Goal: Task Accomplishment & Management: Manage account settings

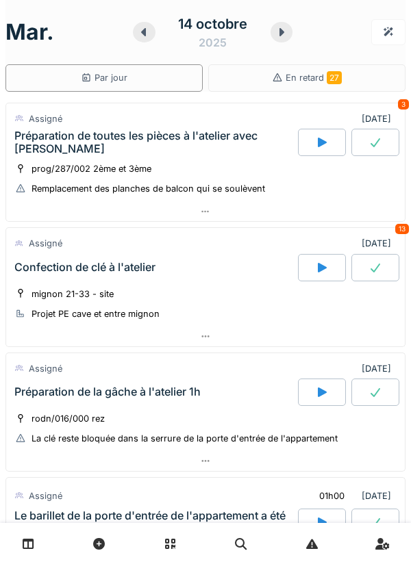
click at [251, 305] on div "mignon 21-33 - site Projet PE cave et entre mignon" at bounding box center [205, 304] width 382 height 34
click at [250, 298] on div "mignon 21-33 - site Projet PE cave et entre mignon" at bounding box center [205, 304] width 382 height 34
click at [244, 290] on div "mignon 21-33 - site Projet PE cave et entre mignon" at bounding box center [205, 304] width 382 height 34
click at [179, 275] on div "Confection de clé à l'atelier" at bounding box center [155, 267] width 286 height 27
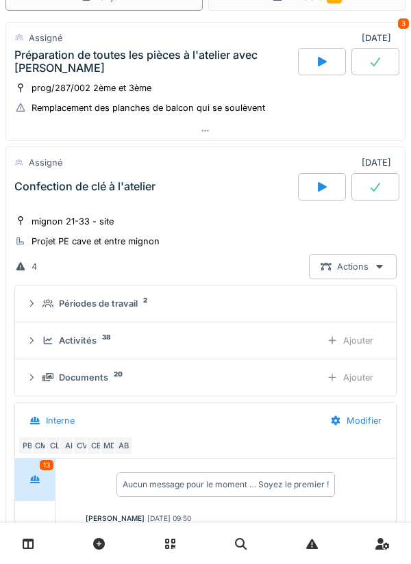
scroll to position [69, 0]
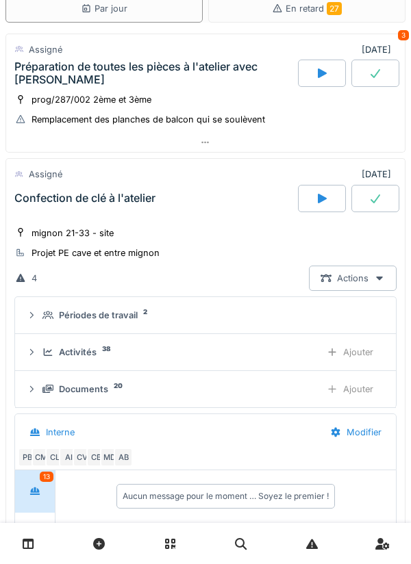
click at [225, 226] on div "mignon 21-33 - site Projet PE cave et entre mignon" at bounding box center [205, 243] width 382 height 34
click at [229, 209] on div "Confection de clé à l'atelier" at bounding box center [155, 198] width 286 height 27
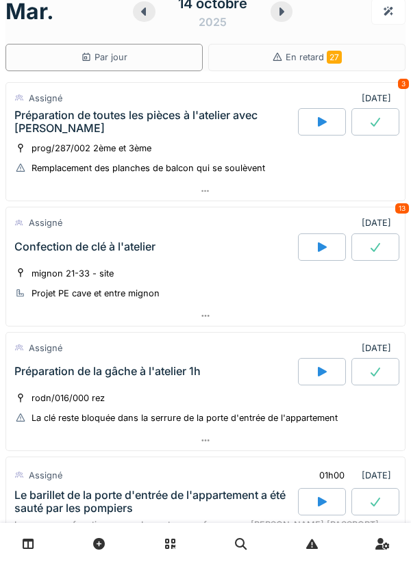
scroll to position [0, 0]
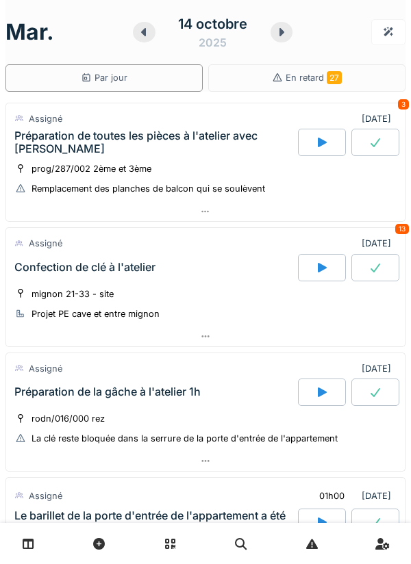
click at [227, 153] on div "Préparation de toutes les pièces à l'atelier avec [PERSON_NAME]" at bounding box center [155, 142] width 286 height 27
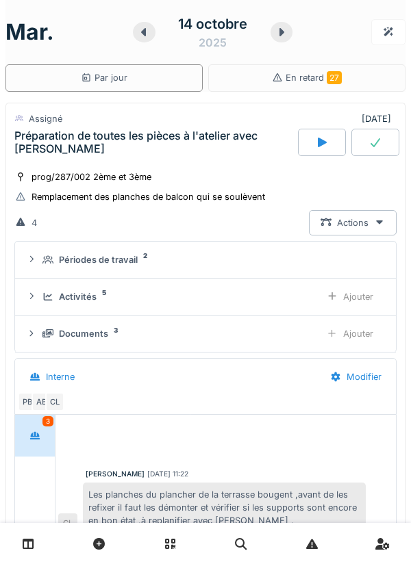
click at [211, 173] on div "prog/287/002 2ème et 3ème Remplacement des planches de balcon qui se soulèvent" at bounding box center [205, 187] width 382 height 34
click at [188, 156] on div "Préparation de toutes les pièces à l'atelier avec [PERSON_NAME]" at bounding box center [155, 142] width 286 height 27
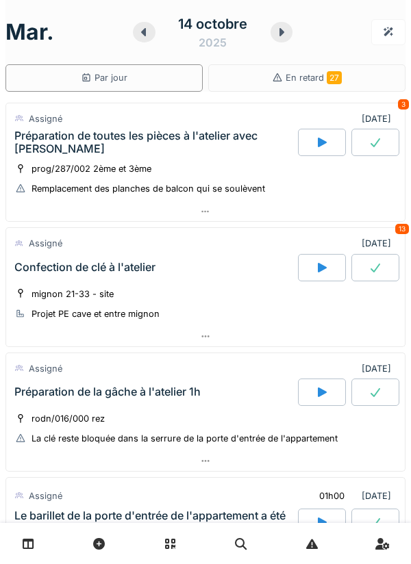
click at [255, 184] on div "Remplacement des planches de balcon qui se soulèvent" at bounding box center [147, 188] width 233 height 13
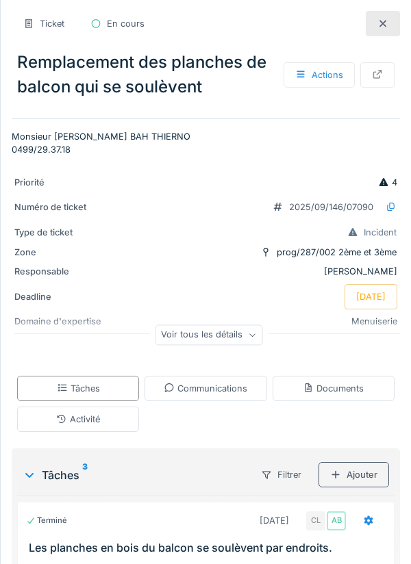
click at [368, 31] on div at bounding box center [383, 23] width 34 height 25
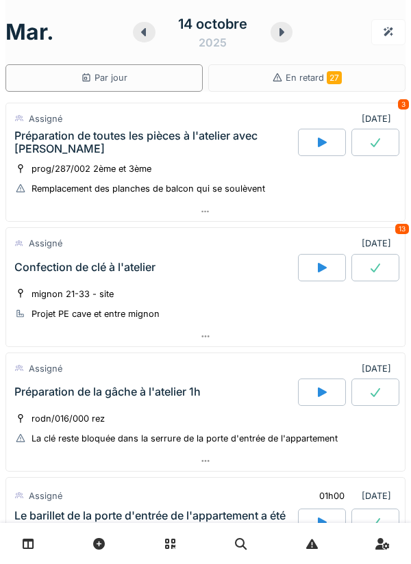
click at [251, 155] on div "Préparation de toutes les pièces à l'atelier avec [PERSON_NAME]" at bounding box center [155, 142] width 286 height 27
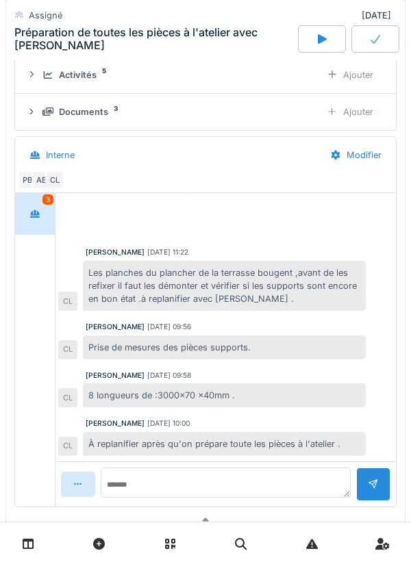
scroll to position [33, 0]
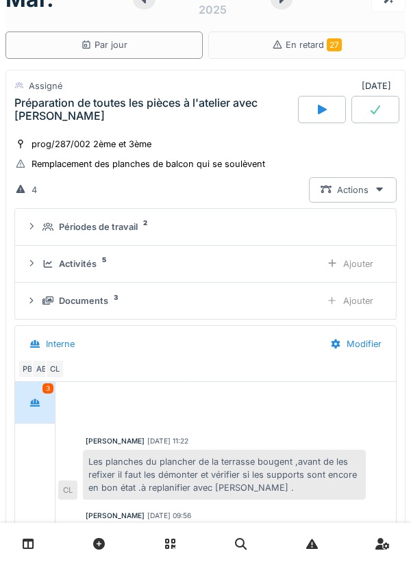
click at [247, 139] on div "prog/287/002 2ème et 3ème Remplacement des planches de balcon qui se soulèvent" at bounding box center [205, 154] width 382 height 34
click at [240, 137] on div "prog/287/002 2ème et 3ème Remplacement des planches de balcon qui se soulèvent" at bounding box center [205, 154] width 382 height 34
click at [205, 139] on div "prog/287/002 2ème et 3ème Remplacement des planches de balcon qui se soulèvent" at bounding box center [205, 154] width 382 height 34
click at [190, 110] on div "Préparation de toutes les pièces à l'atelier avec [PERSON_NAME]" at bounding box center [154, 110] width 281 height 26
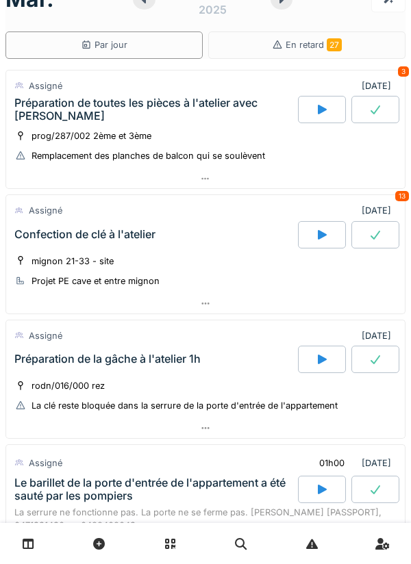
click at [225, 113] on div "Préparation de toutes les pièces à l'atelier avec [PERSON_NAME]" at bounding box center [154, 110] width 281 height 26
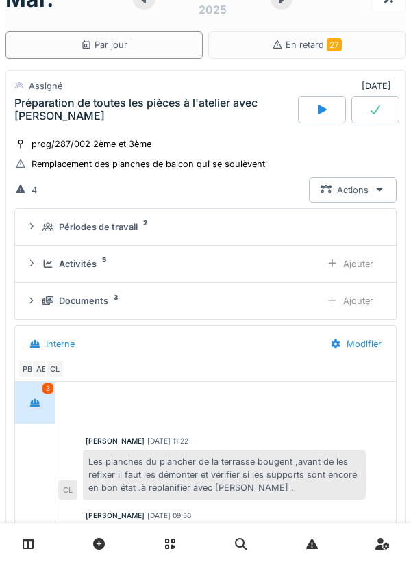
scroll to position [48, 0]
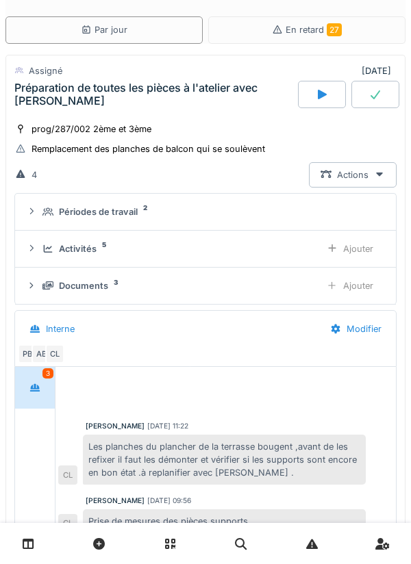
click at [185, 239] on div "Activités 5 Ajouter" at bounding box center [205, 248] width 359 height 25
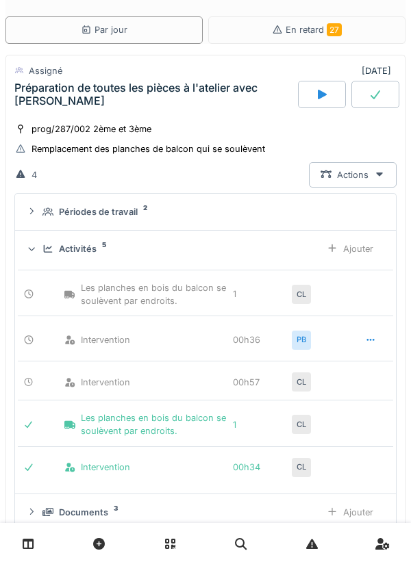
click at [196, 214] on div "Périodes de travail 2" at bounding box center [210, 211] width 337 height 13
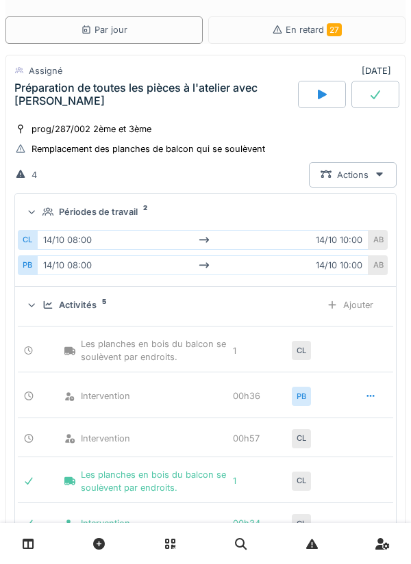
click at [189, 209] on div "Périodes de travail 2" at bounding box center [210, 211] width 337 height 13
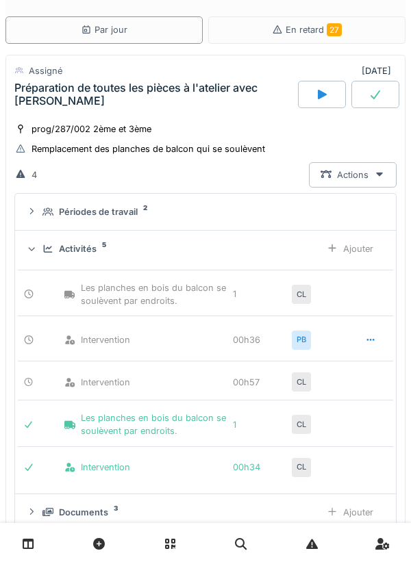
click at [320, 92] on icon at bounding box center [322, 95] width 9 height 10
